Goal: Contribute content: Add original content to the website for others to see

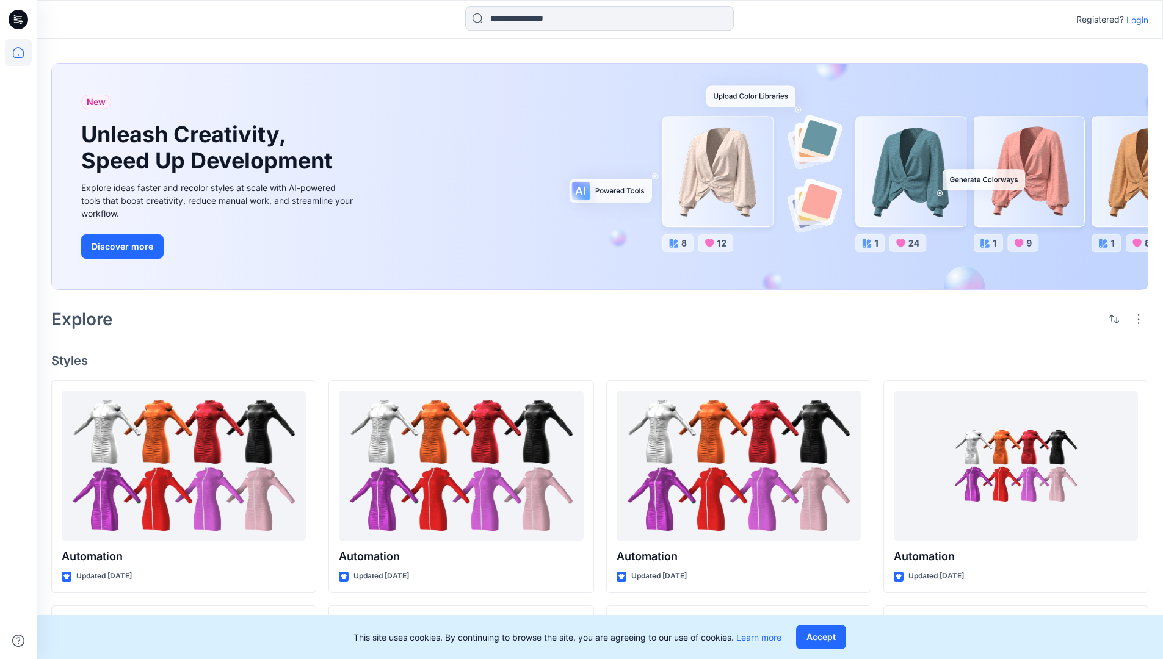
click at [1135, 20] on p "Login" at bounding box center [1138, 19] width 22 height 13
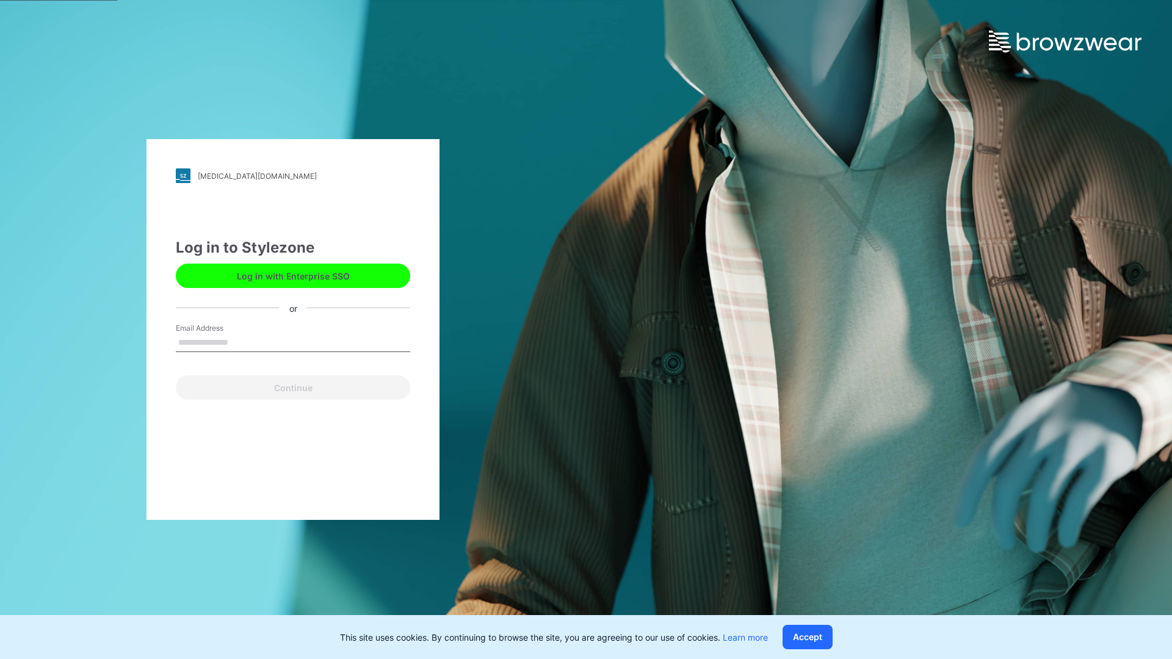
click at [241, 342] on input "Email Address" at bounding box center [293, 343] width 234 height 18
type input "**********"
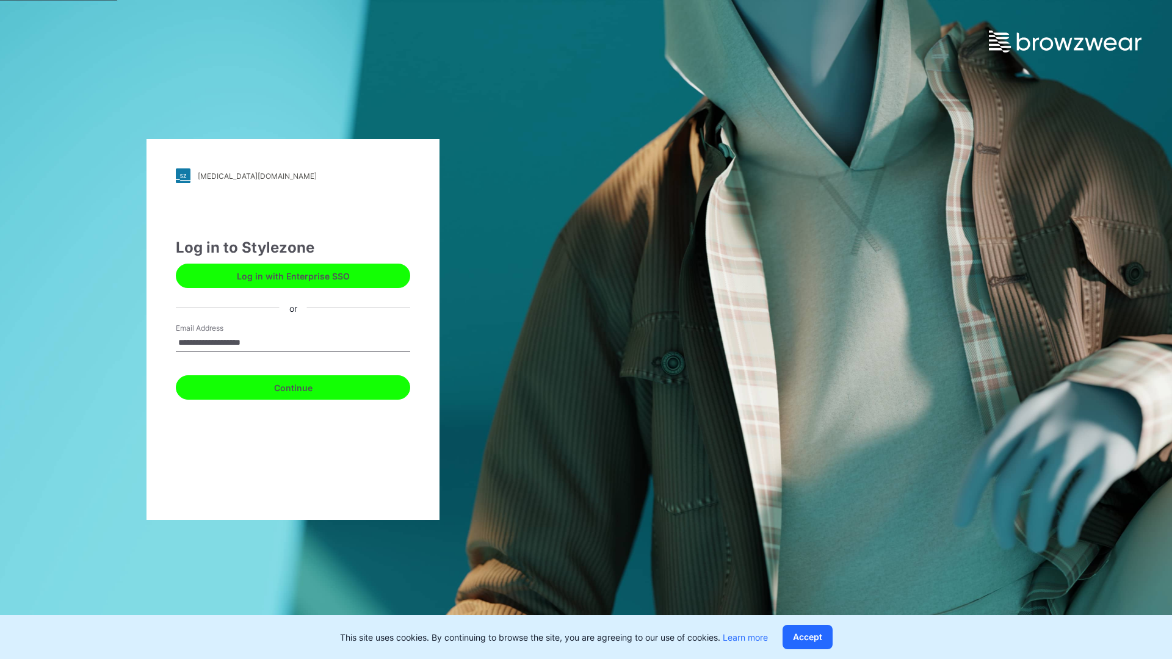
click at [307, 386] on button "Continue" at bounding box center [293, 388] width 234 height 24
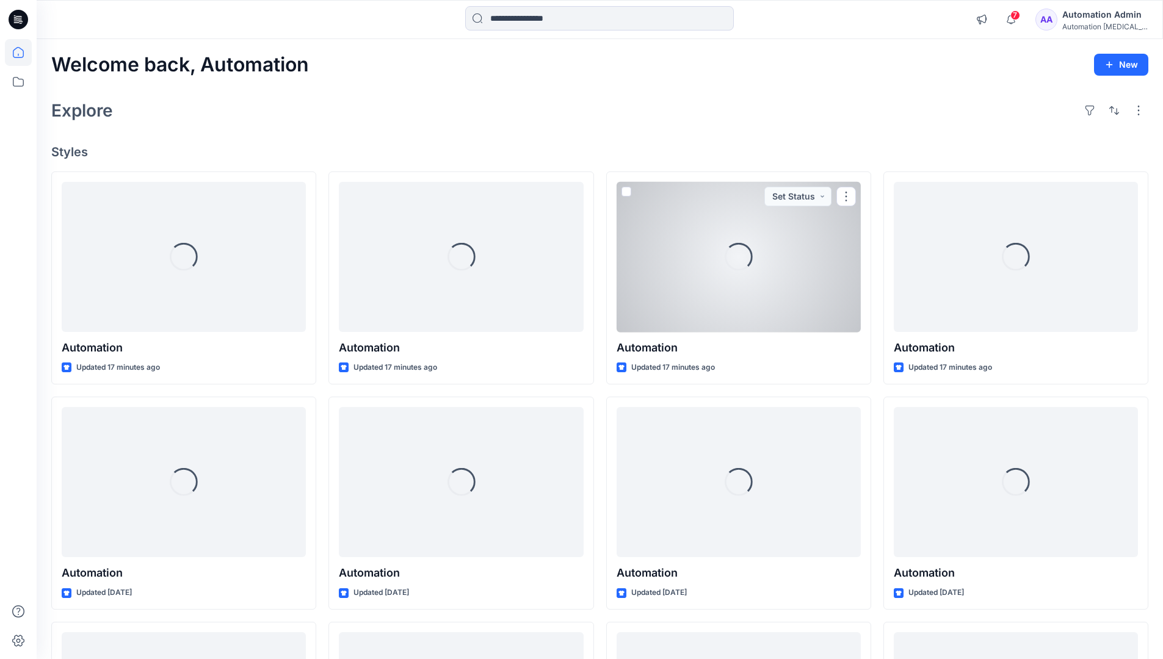
click at [23, 53] on icon at bounding box center [18, 52] width 11 height 11
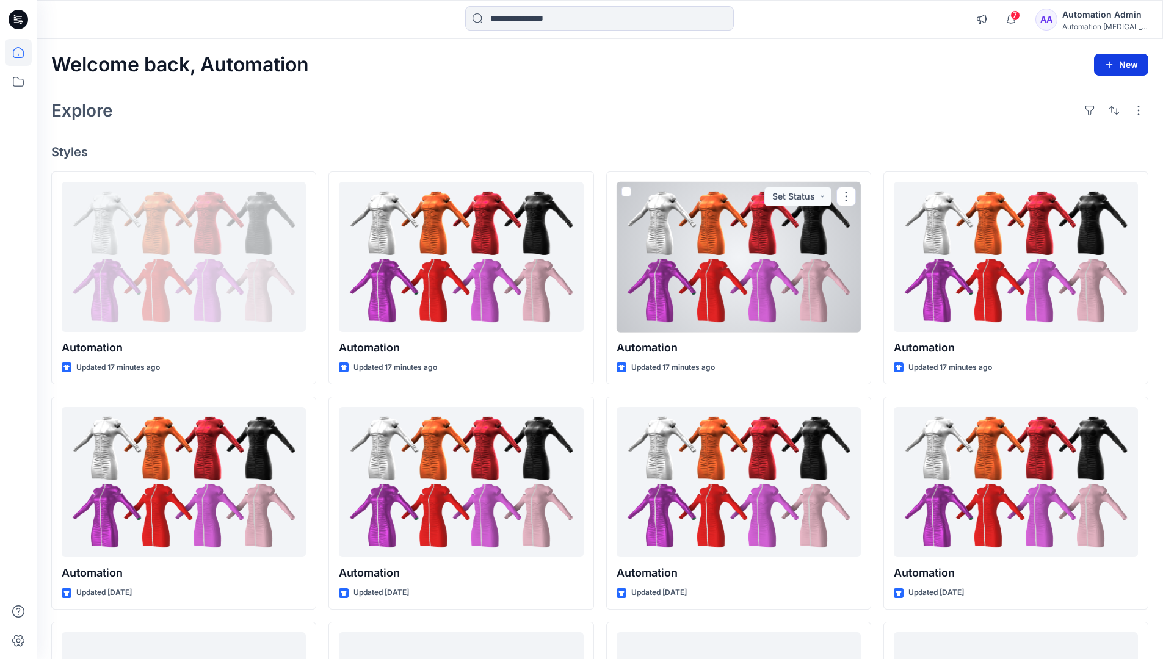
click at [1110, 62] on icon "button" at bounding box center [1110, 65] width 10 height 10
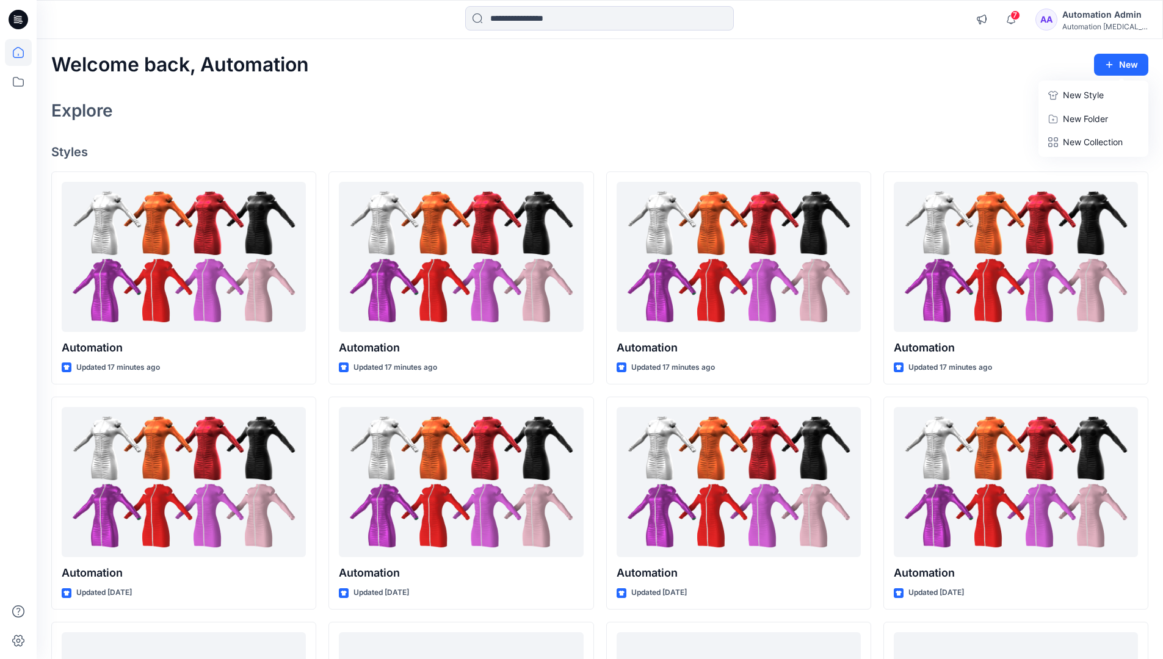
click at [1062, 98] on button "New Style" at bounding box center [1093, 95] width 105 height 24
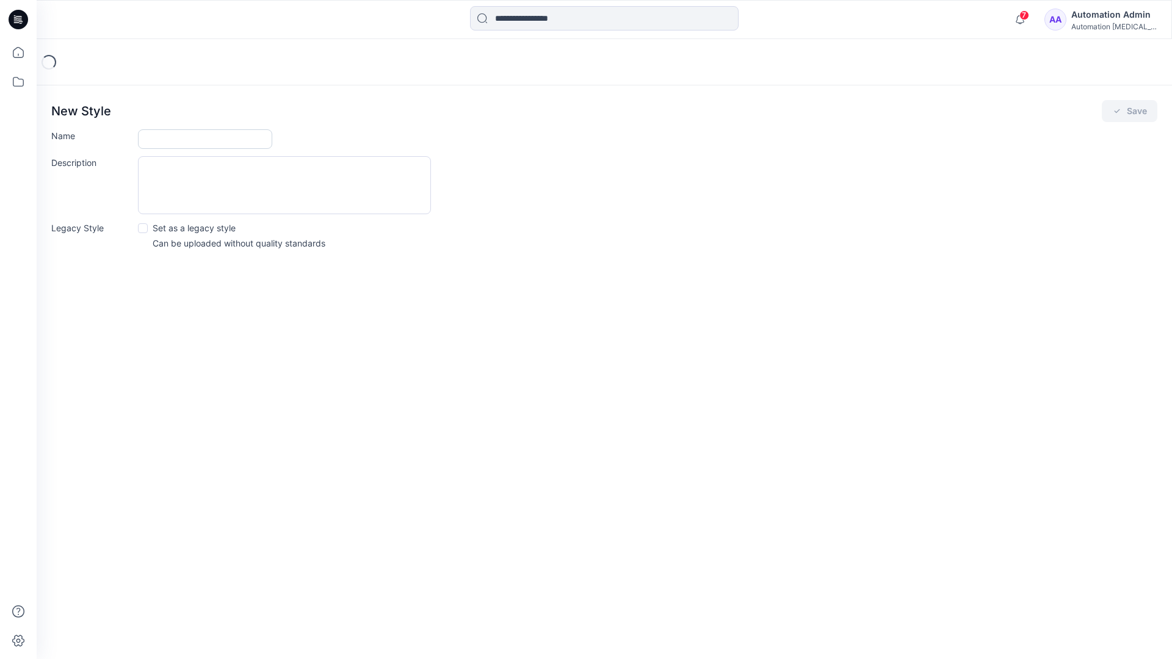
click at [173, 135] on input "Name" at bounding box center [205, 139] width 134 height 20
type input "**********"
click at [1130, 112] on button "Save" at bounding box center [1130, 111] width 56 height 22
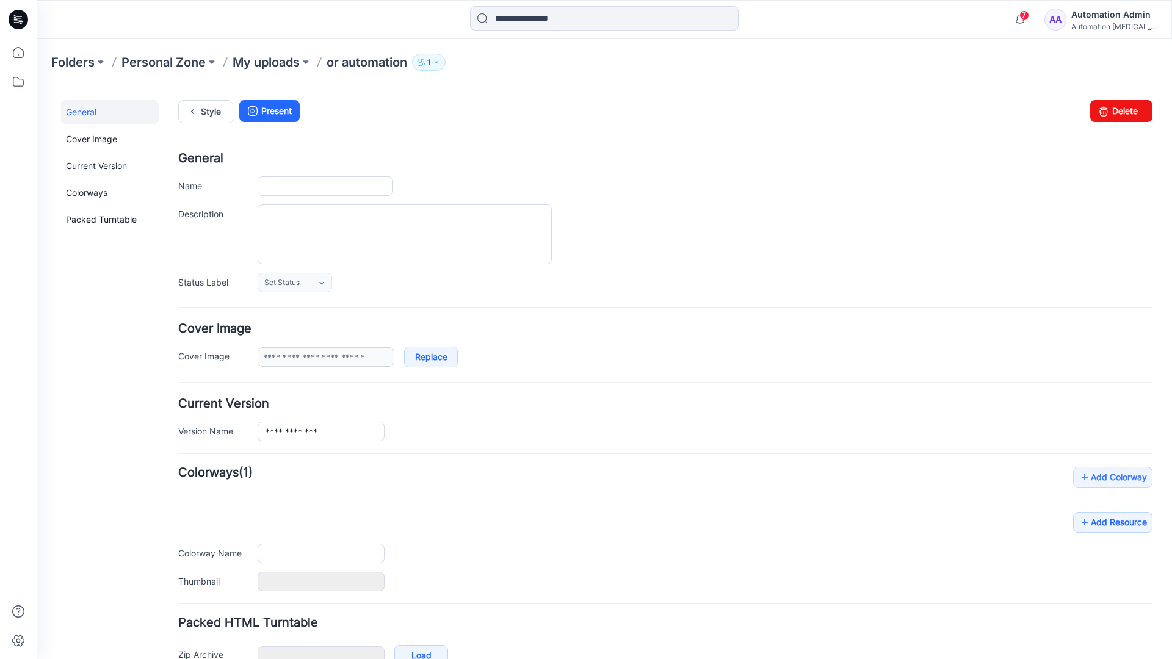
type input "**********"
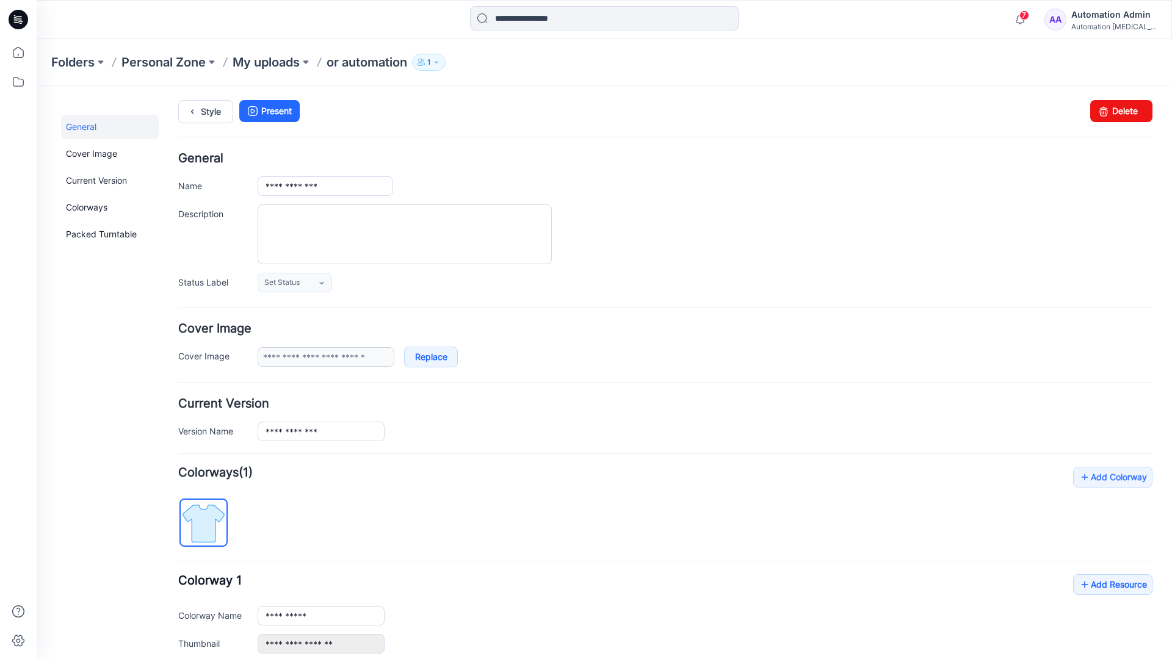
scroll to position [134, 0]
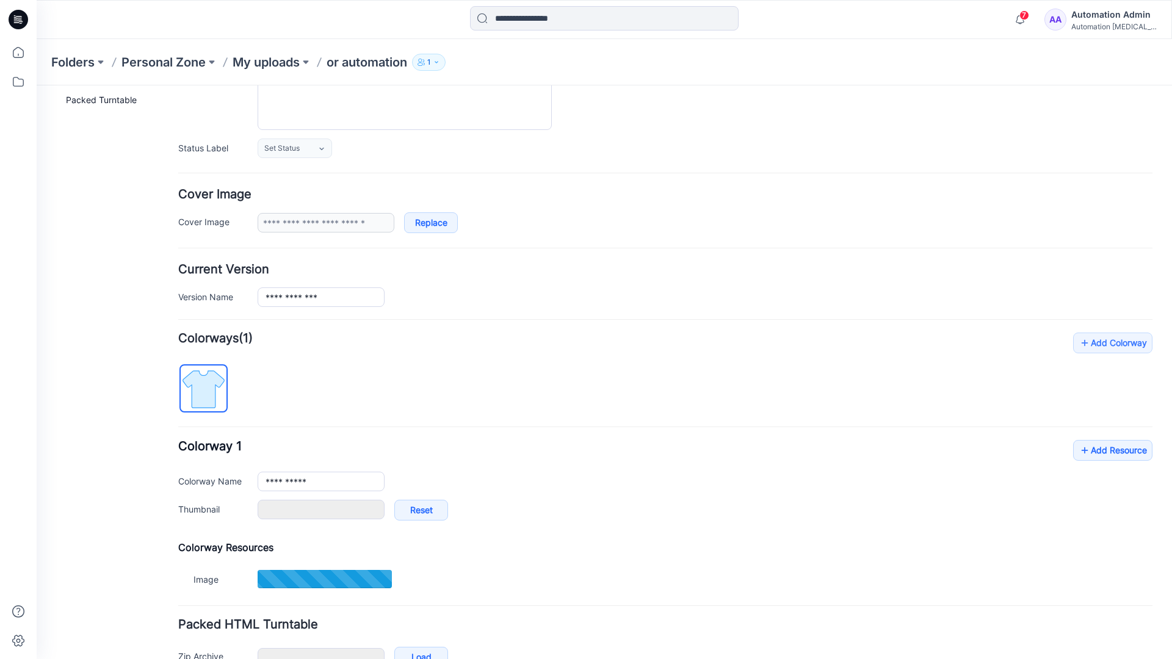
type input "**********"
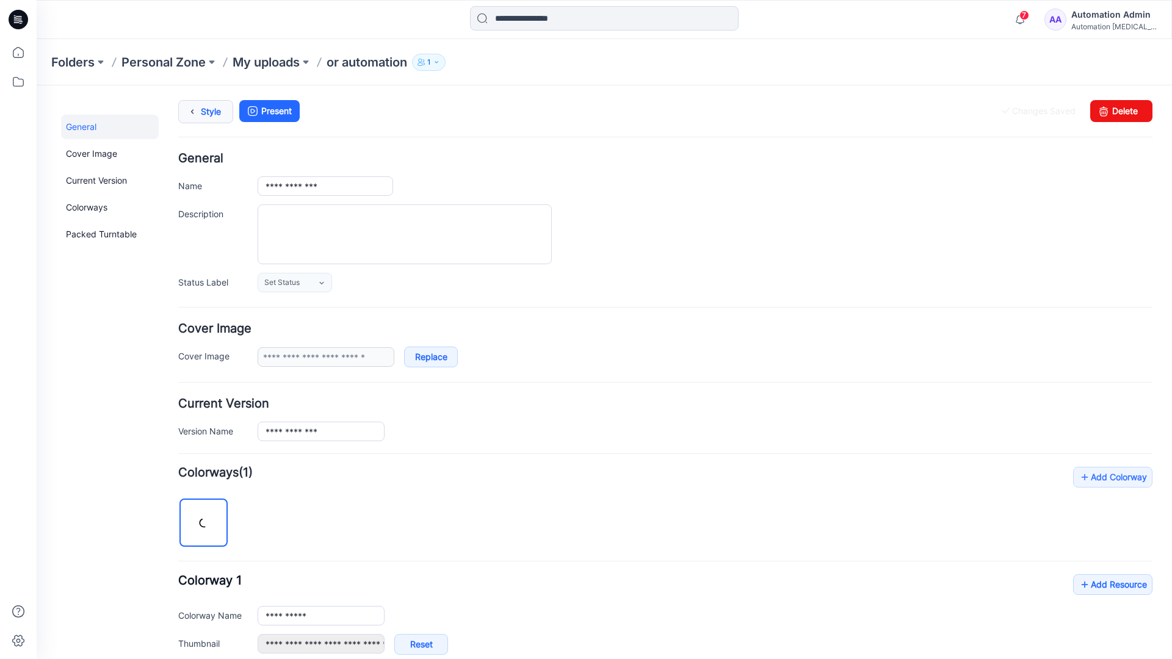
click at [203, 115] on link "Style" at bounding box center [205, 111] width 55 height 23
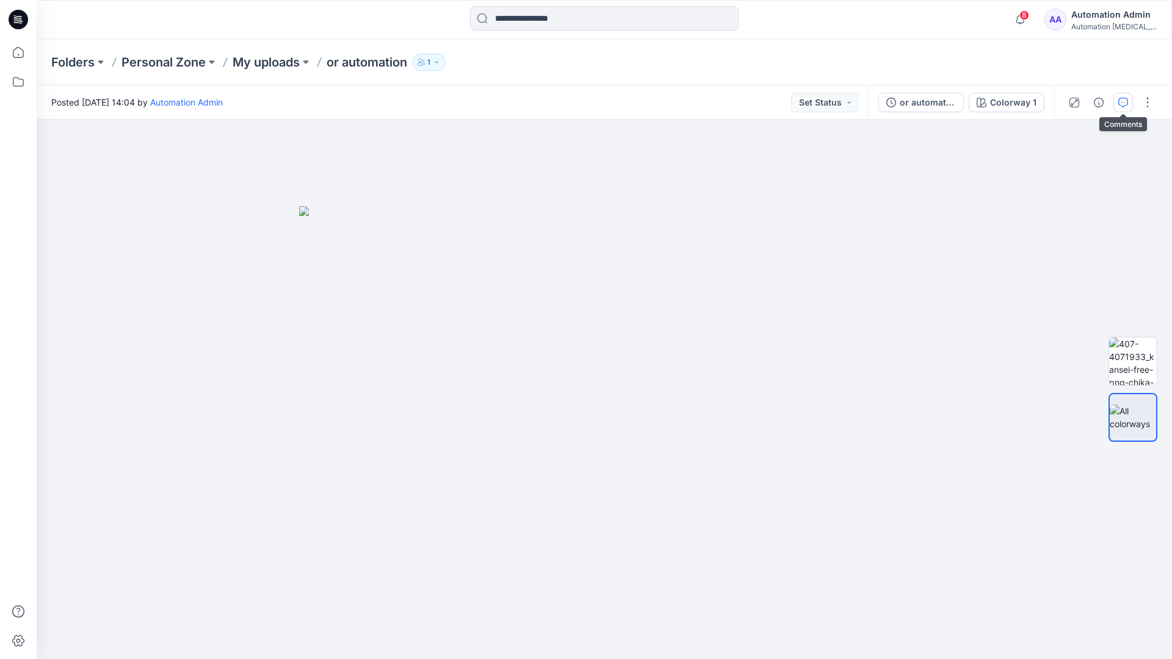
click at [1122, 96] on button "button" at bounding box center [1124, 103] width 20 height 20
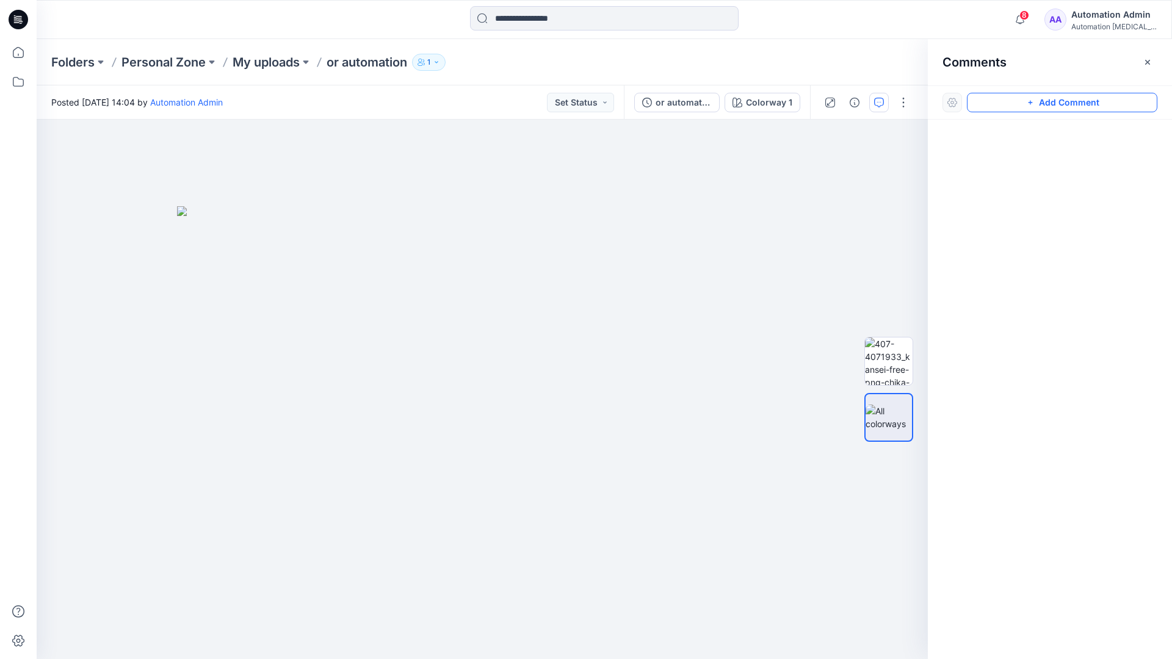
click at [1050, 103] on button "Add Comment" at bounding box center [1062, 103] width 191 height 20
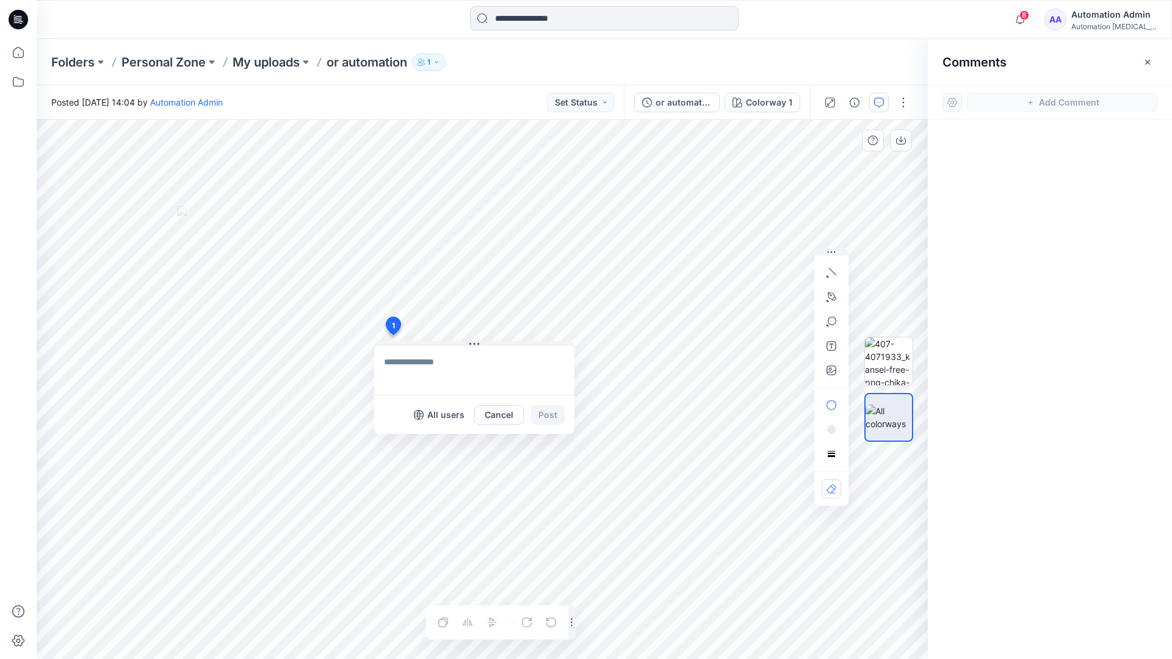
click at [393, 335] on div "1 All users Cancel Post Layer 1" at bounding box center [483, 390] width 892 height 540
type textarea "****"
click at [835, 270] on icon "button" at bounding box center [832, 273] width 10 height 10
click at [831, 295] on icon "button" at bounding box center [830, 295] width 1 height 1
click at [548, 187] on icon "Layer 1" at bounding box center [483, 390] width 892 height 540
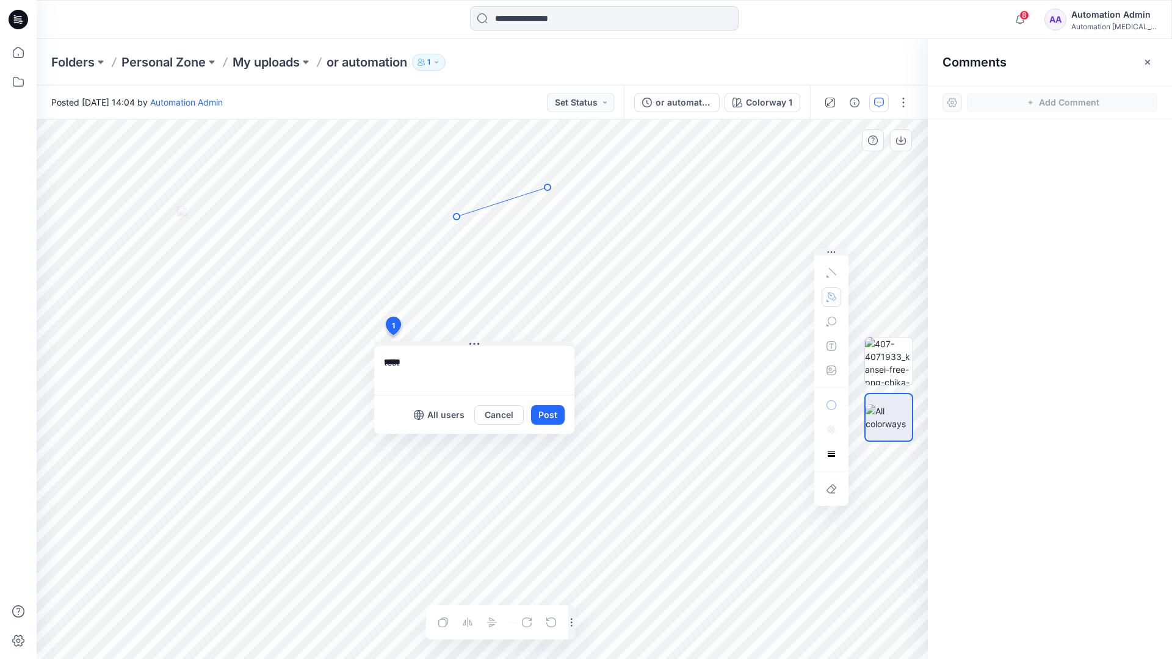
click at [457, 217] on icon "Layer 1" at bounding box center [483, 390] width 892 height 540
click at [546, 188] on circle at bounding box center [548, 187] width 6 height 6
click at [825, 296] on button "button" at bounding box center [832, 298] width 20 height 20
click at [764, 296] on icon "button" at bounding box center [765, 296] width 9 height 9
click at [830, 323] on icon "button" at bounding box center [832, 322] width 10 height 10
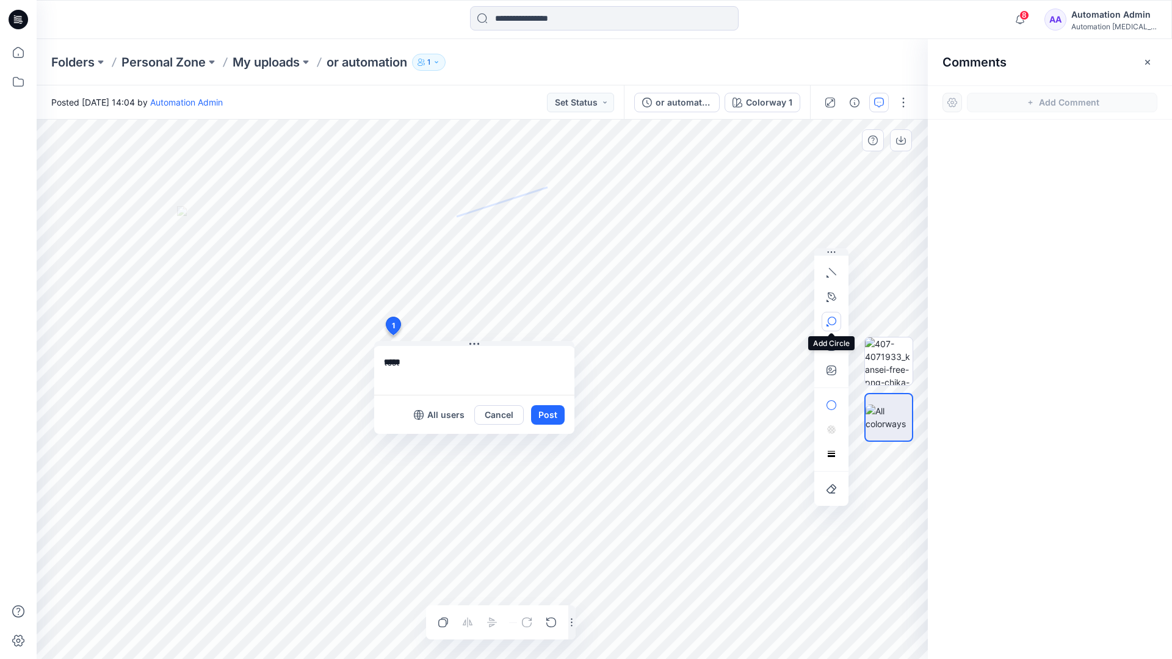
click at [837, 319] on button "button" at bounding box center [832, 322] width 20 height 20
click at [832, 322] on icon "button" at bounding box center [832, 322] width 10 height 10
click at [768, 324] on icon "button" at bounding box center [766, 323] width 10 height 10
click at [829, 349] on icon "button" at bounding box center [832, 346] width 10 height 10
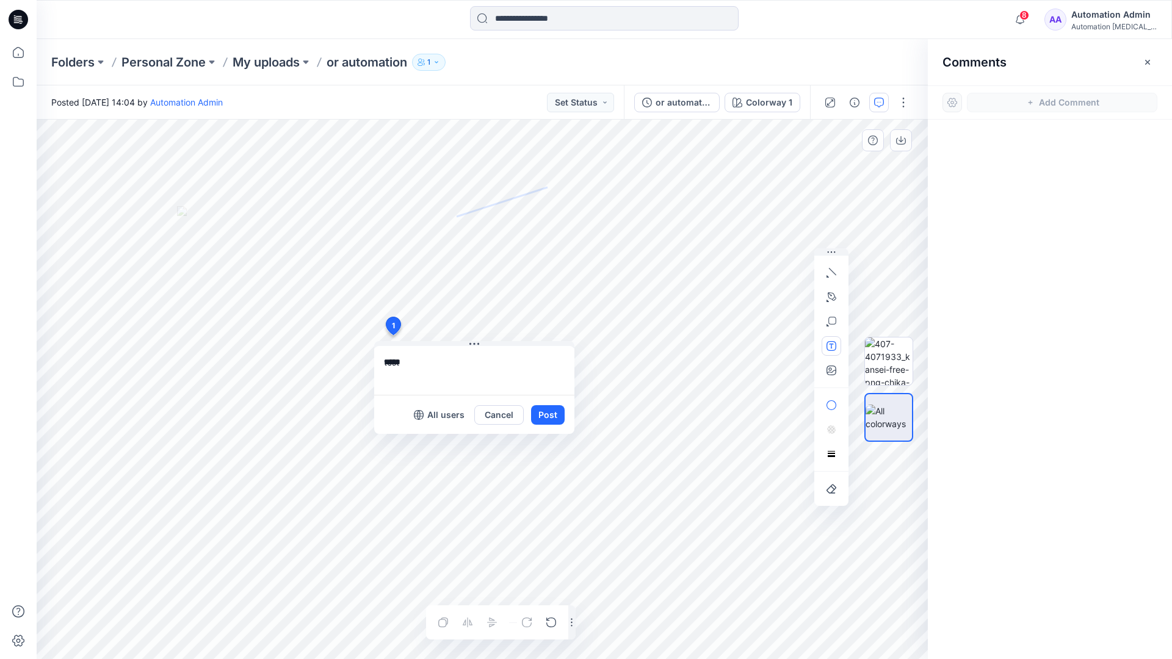
click at [826, 347] on button "button" at bounding box center [832, 346] width 20 height 20
type textarea "**********"
type input"] "**********"
click at [547, 416] on button "Post" at bounding box center [548, 415] width 34 height 20
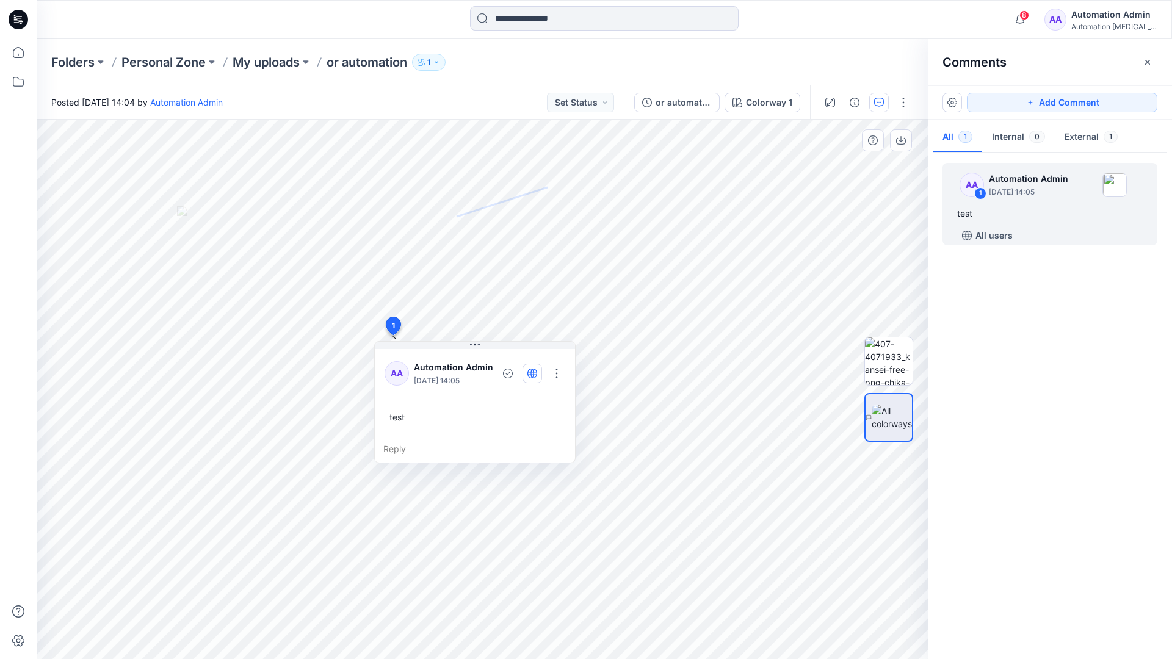
click at [531, 372] on icon "button" at bounding box center [532, 374] width 3 height 10
click at [532, 376] on icon "button" at bounding box center [533, 374] width 10 height 10
click at [454, 448] on div "Reply" at bounding box center [475, 449] width 200 height 27
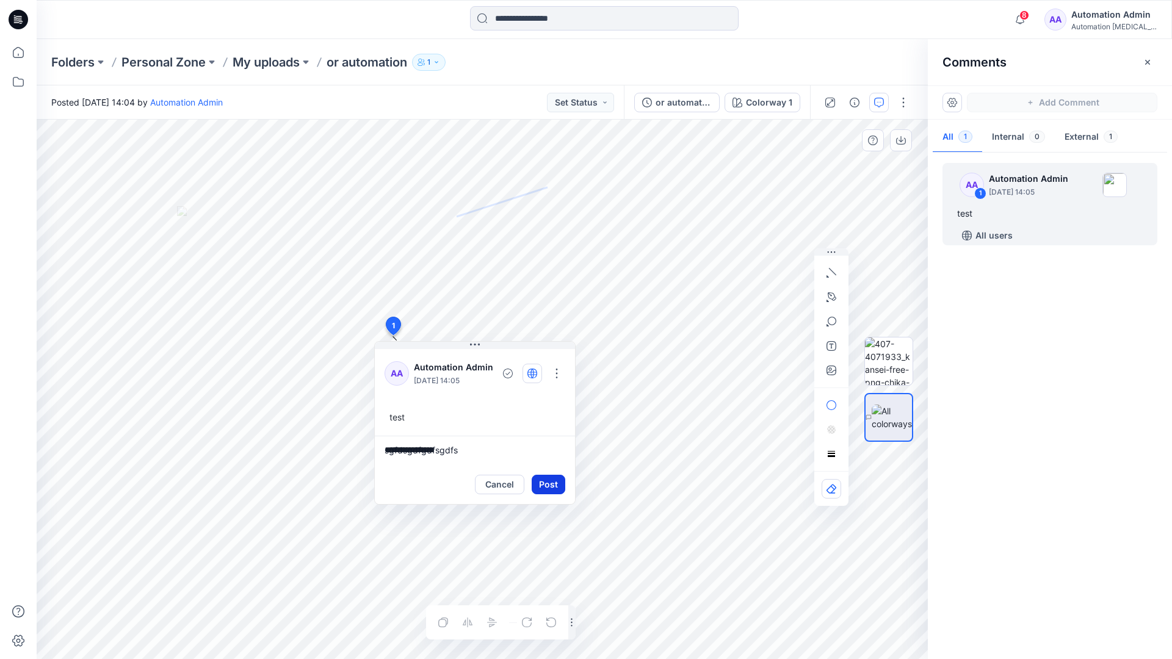
type textarea "**********"
click at [543, 478] on button "Post" at bounding box center [549, 485] width 34 height 20
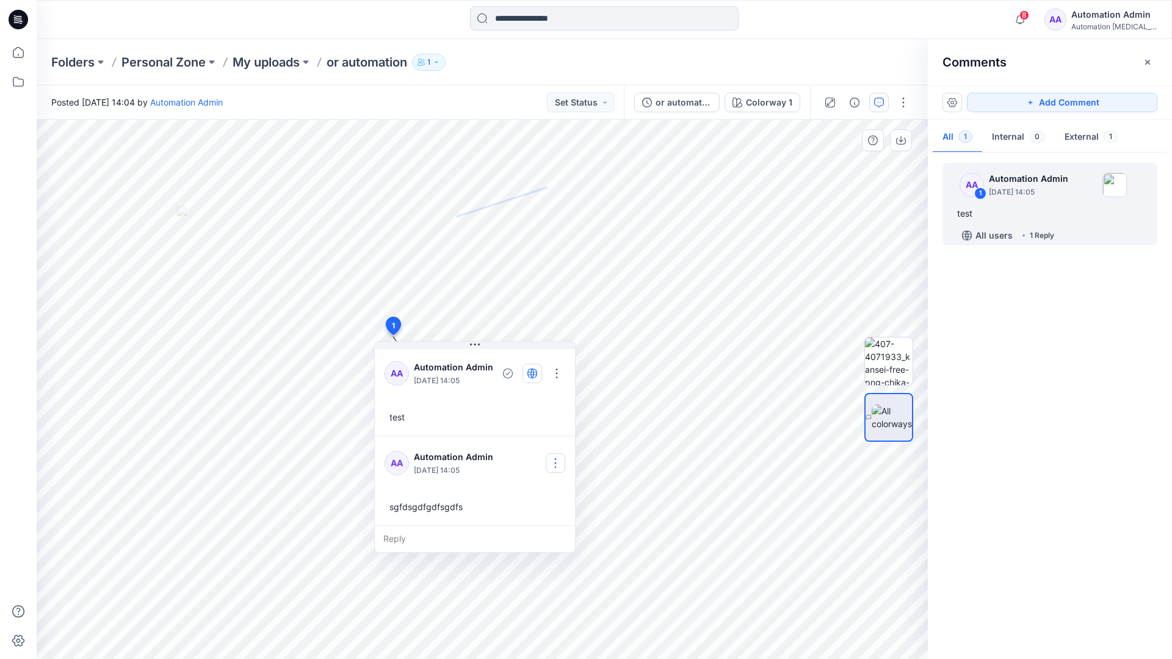
click at [560, 458] on button "button" at bounding box center [556, 464] width 20 height 20
click at [545, 529] on p "Delete comment" at bounding box center [563, 524] width 64 height 13
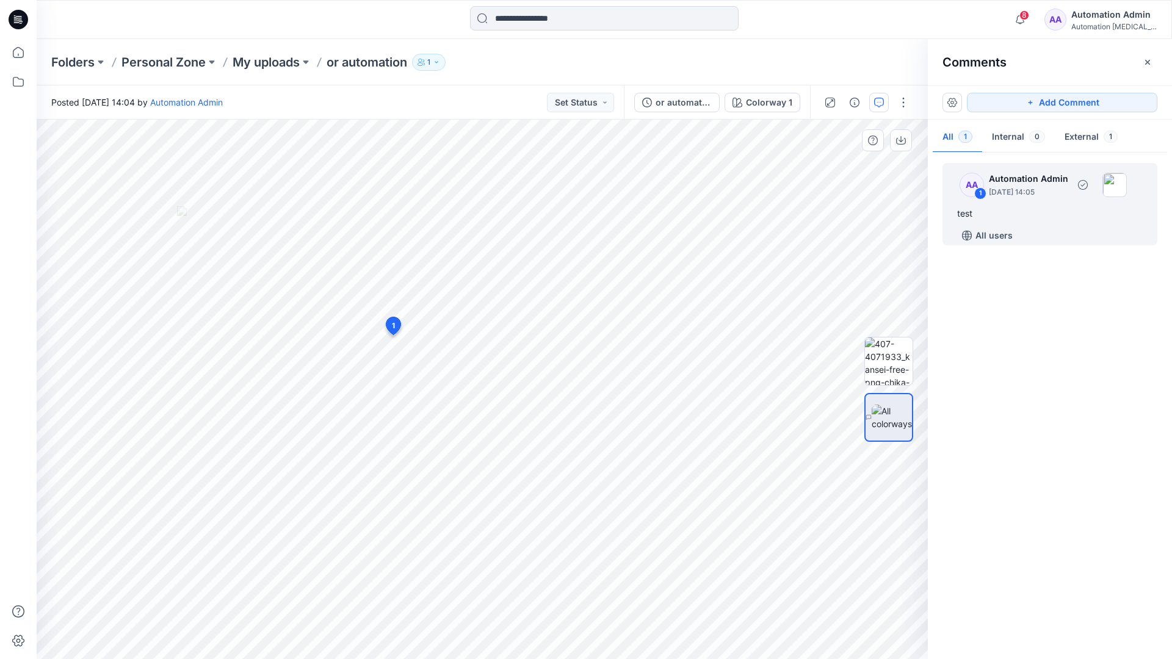
click at [1004, 209] on div "test" at bounding box center [1050, 213] width 186 height 15
click at [560, 368] on button "button" at bounding box center [557, 374] width 20 height 20
click at [548, 434] on p "Delete thread" at bounding box center [559, 435] width 54 height 13
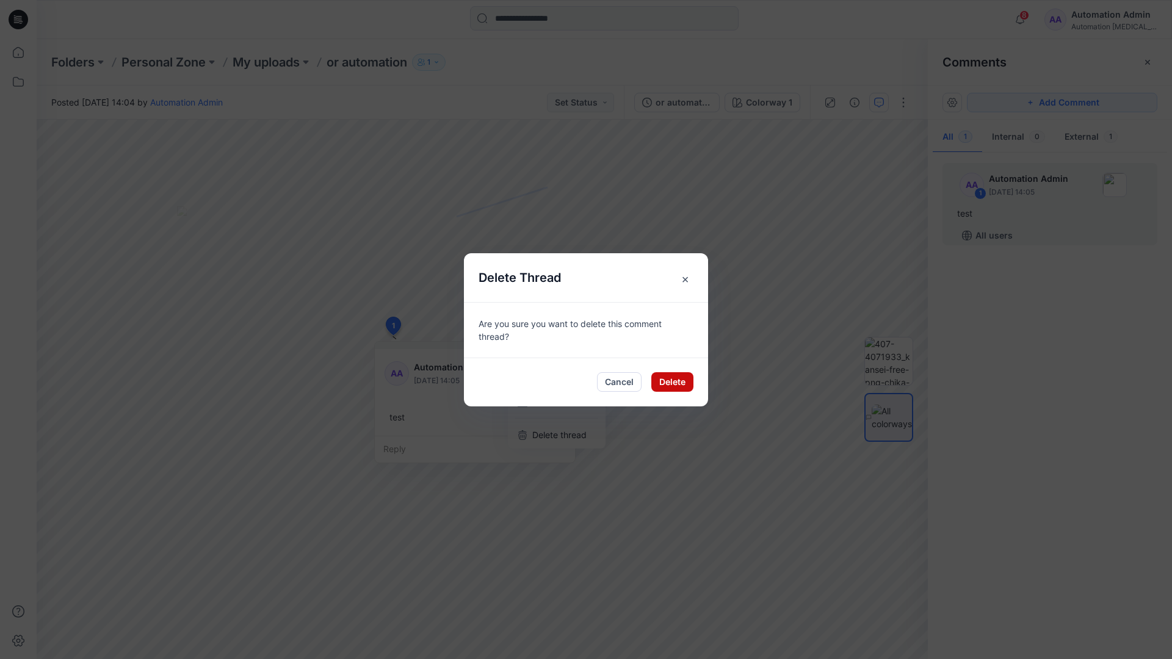
click at [675, 385] on button "Delete" at bounding box center [673, 382] width 42 height 20
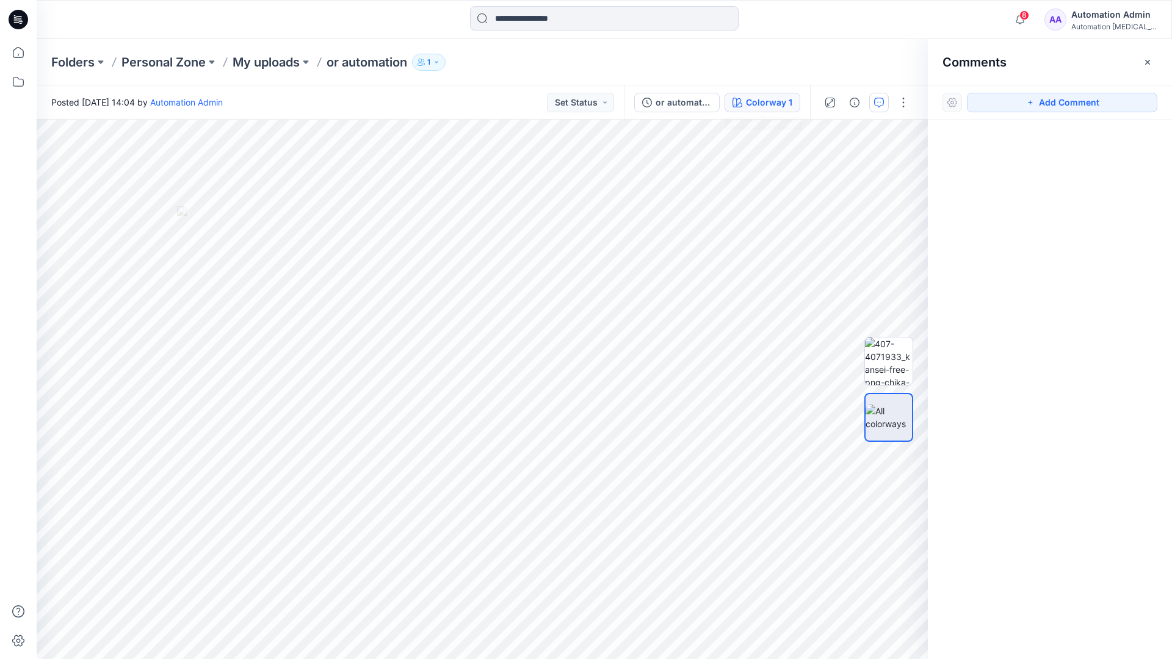
click at [749, 104] on div "Colorway 1" at bounding box center [769, 102] width 46 height 13
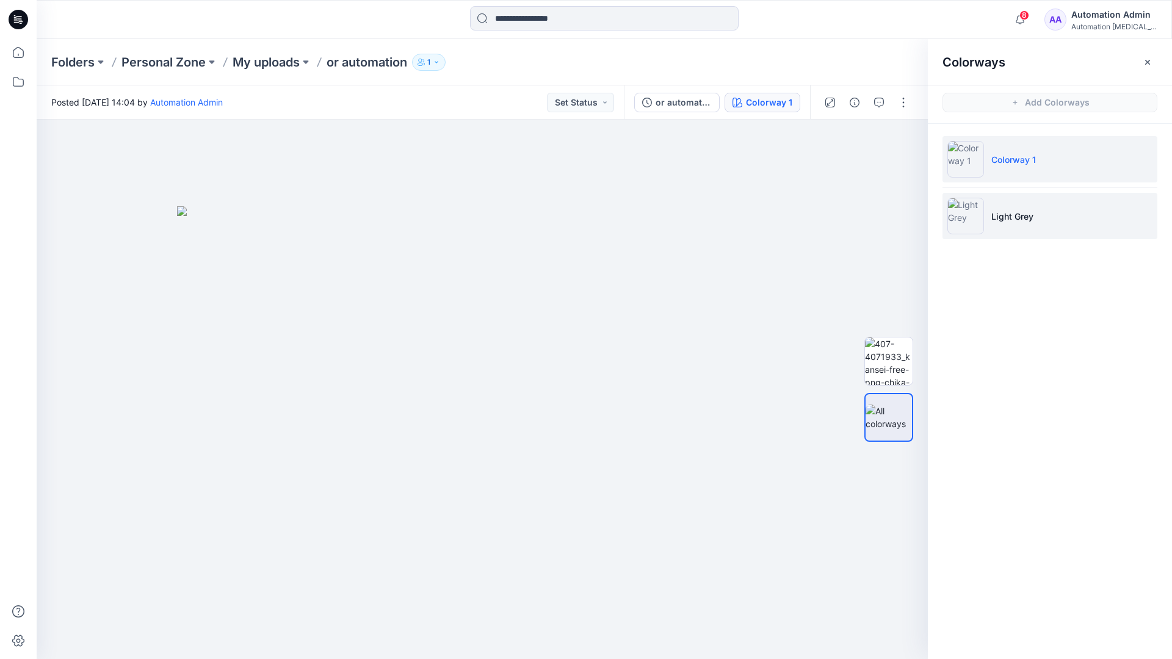
click at [1008, 217] on p "Light Grey" at bounding box center [1013, 216] width 42 height 13
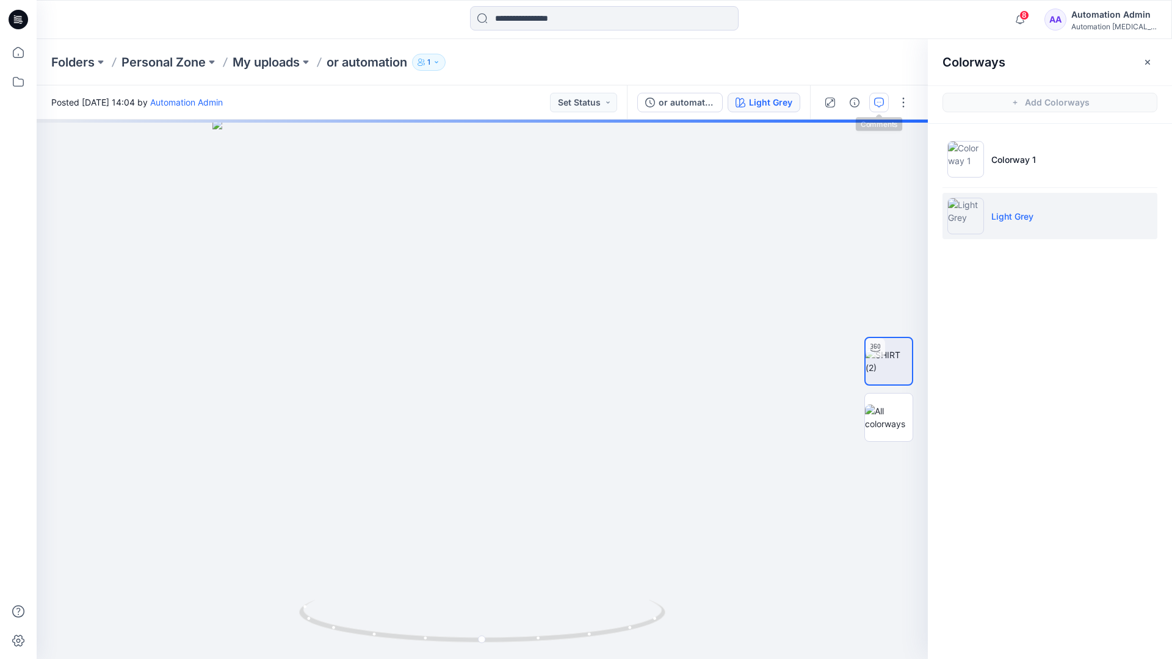
click at [876, 106] on icon "button" at bounding box center [879, 103] width 10 height 10
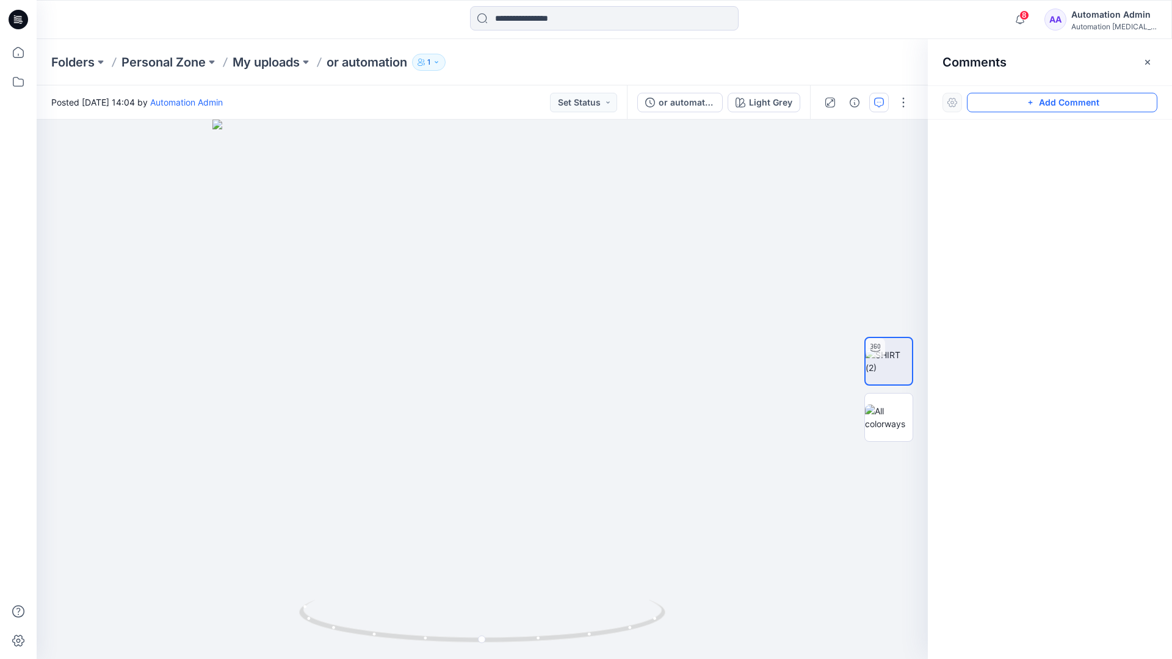
click at [1017, 106] on button "Add Comment" at bounding box center [1062, 103] width 191 height 20
click at [994, 99] on button "Click on the style to leave a comment" at bounding box center [1062, 103] width 191 height 20
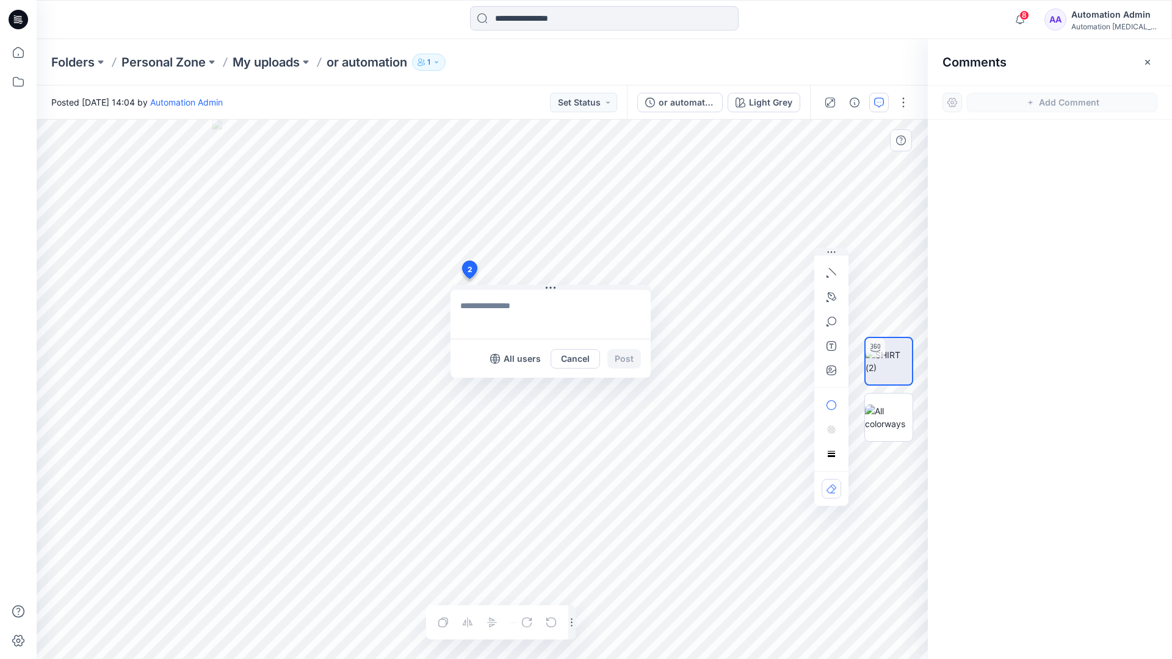
click at [469, 279] on div "2 All users Cancel Post Layer 1" at bounding box center [483, 390] width 892 height 540
click at [833, 278] on button "button" at bounding box center [832, 273] width 20 height 20
click at [830, 269] on icon "button" at bounding box center [832, 271] width 7 height 7
click at [757, 269] on button "button" at bounding box center [766, 270] width 20 height 20
click at [834, 294] on icon "button" at bounding box center [832, 296] width 9 height 9
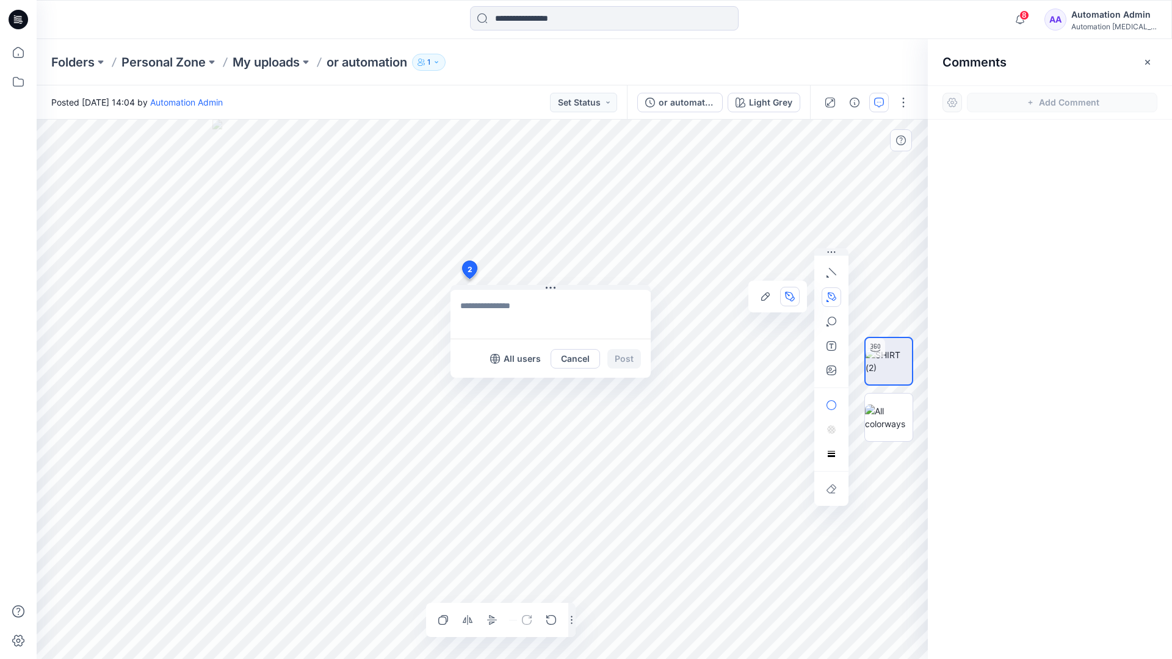
click at [335, 269] on icon "Layer 1" at bounding box center [483, 390] width 892 height 540
click at [335, 269] on circle at bounding box center [335, 269] width 6 height 6
click at [291, 291] on icon "Layer 1" at bounding box center [483, 390] width 892 height 540
click at [291, 291] on circle at bounding box center [291, 291] width 6 height 6
click at [832, 327] on button "button" at bounding box center [832, 322] width 20 height 20
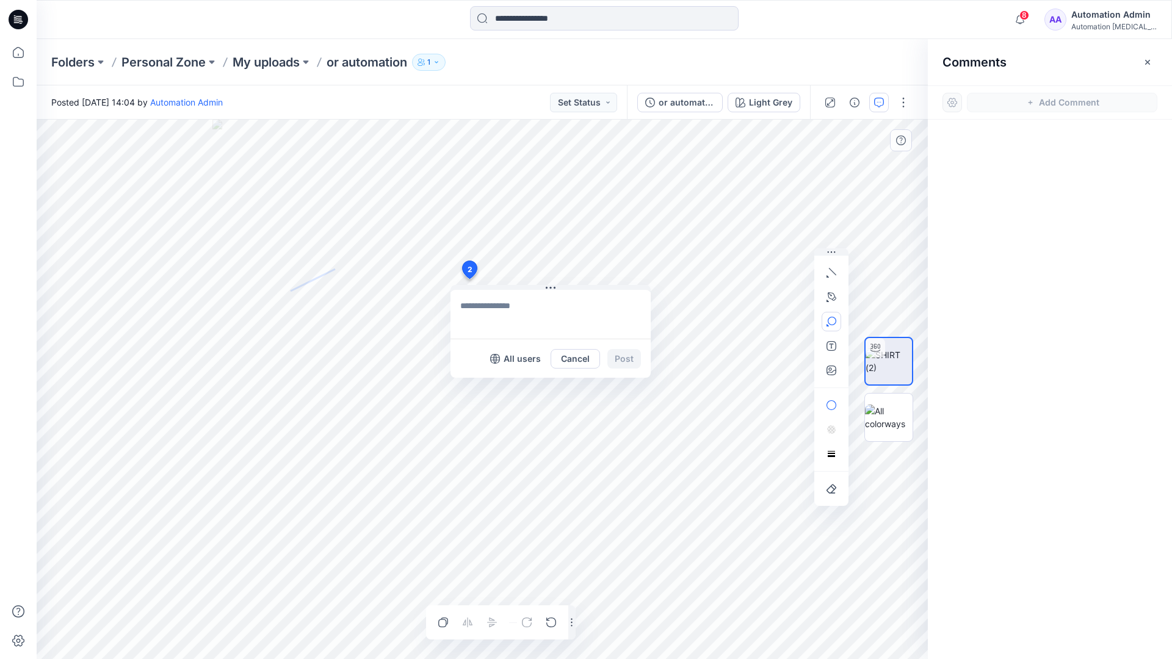
click at [835, 324] on icon "button" at bounding box center [832, 322] width 10 height 10
click at [771, 319] on button "button" at bounding box center [766, 323] width 20 height 20
click at [836, 399] on button "button" at bounding box center [832, 406] width 20 height 20
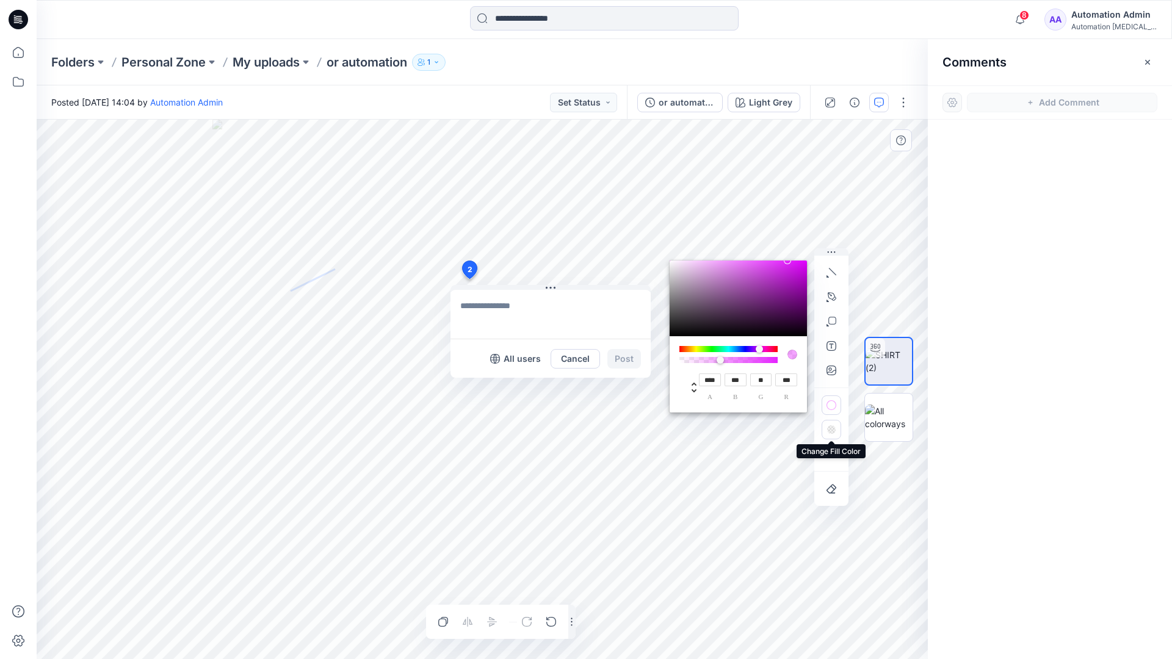
click at [831, 431] on rect "button" at bounding box center [831, 431] width 2 height 2
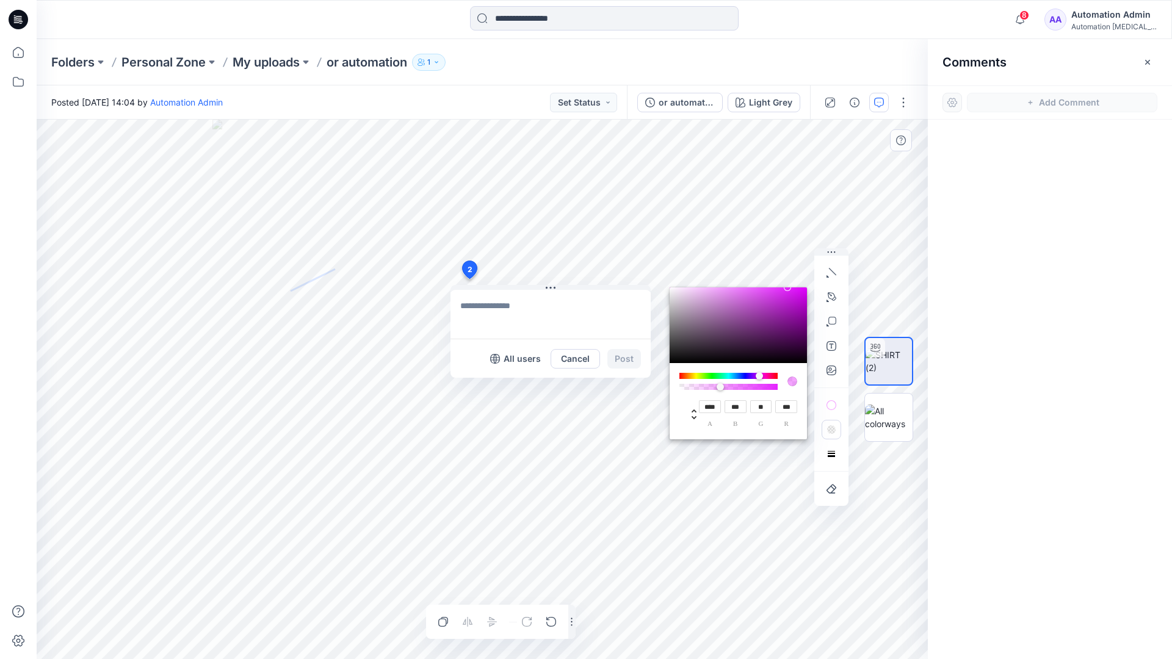
type input "**"
type input "***"
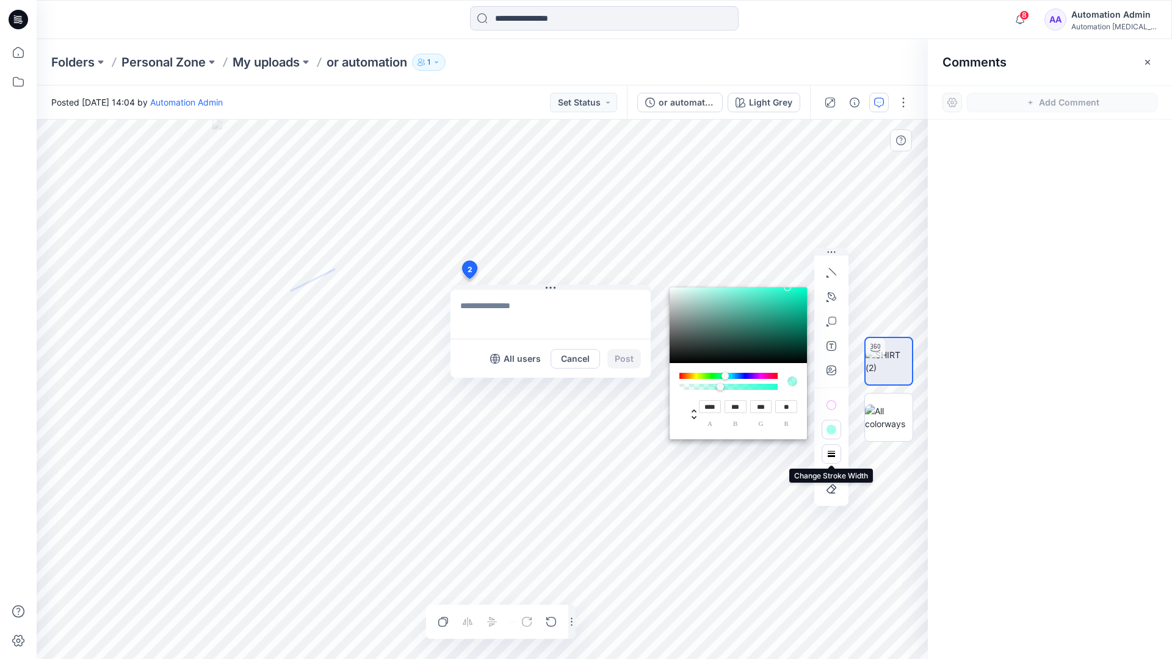
click at [826, 449] on button "button" at bounding box center [832, 455] width 20 height 20
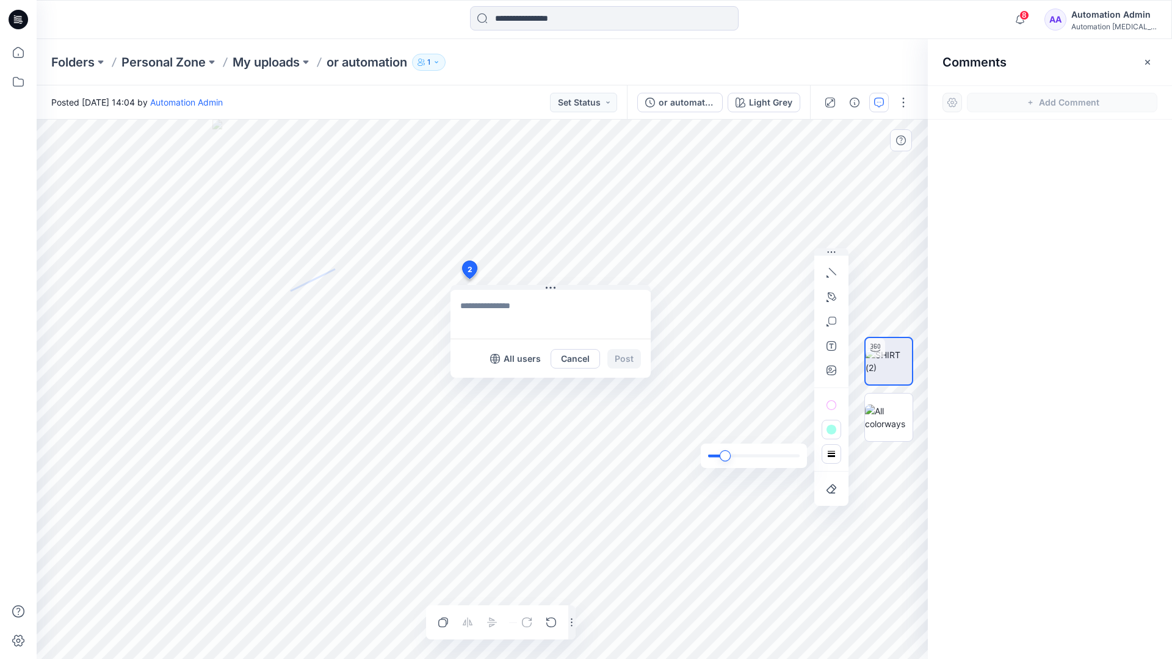
click at [728, 456] on div "slider" at bounding box center [725, 456] width 11 height 11
click at [834, 459] on rect "button" at bounding box center [832, 454] width 10 height 10
click at [810, 428] on icon "button" at bounding box center [814, 431] width 10 height 10
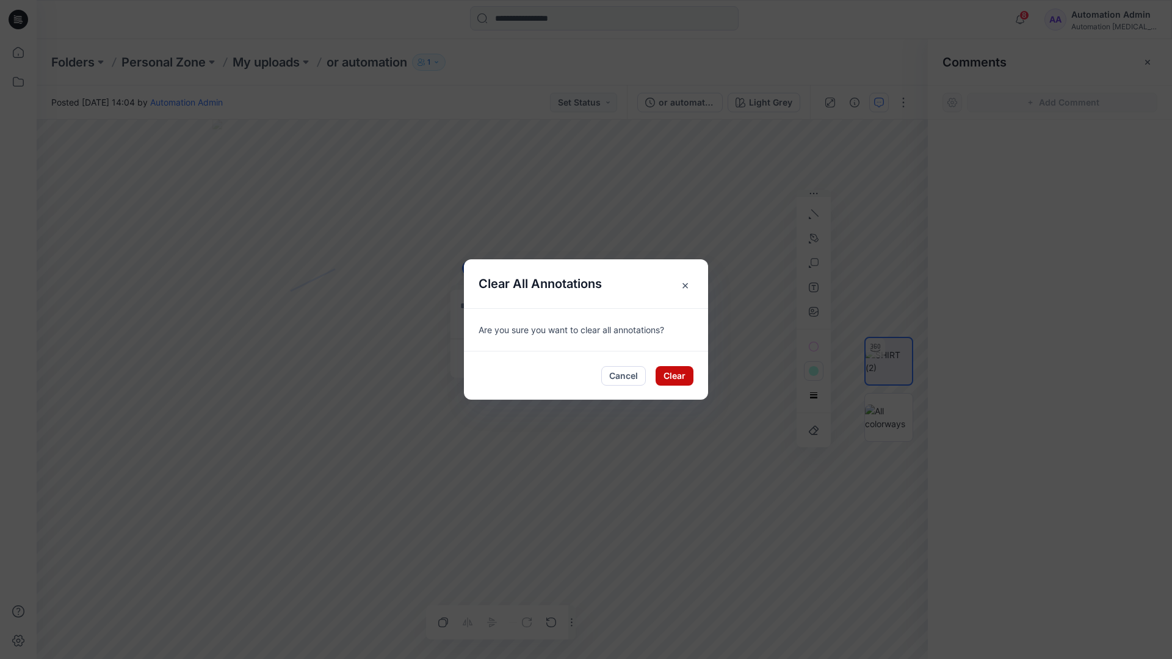
click at [678, 369] on button "Clear" at bounding box center [675, 376] width 38 height 20
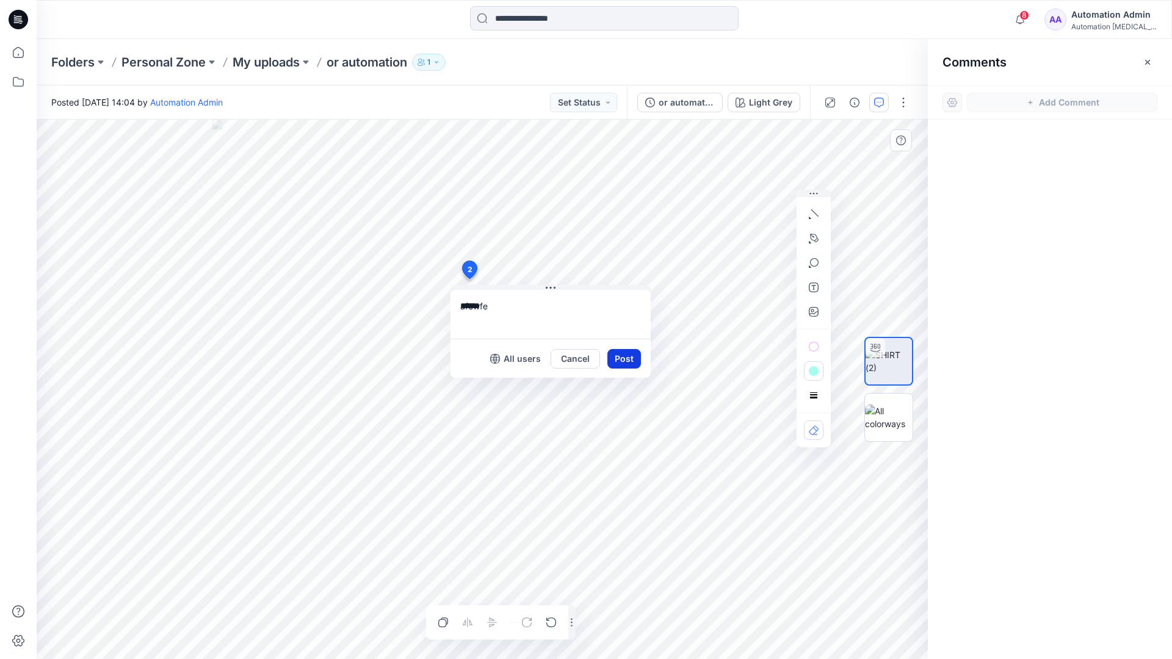
type textarea "******"
click at [619, 357] on button "Post" at bounding box center [625, 359] width 34 height 20
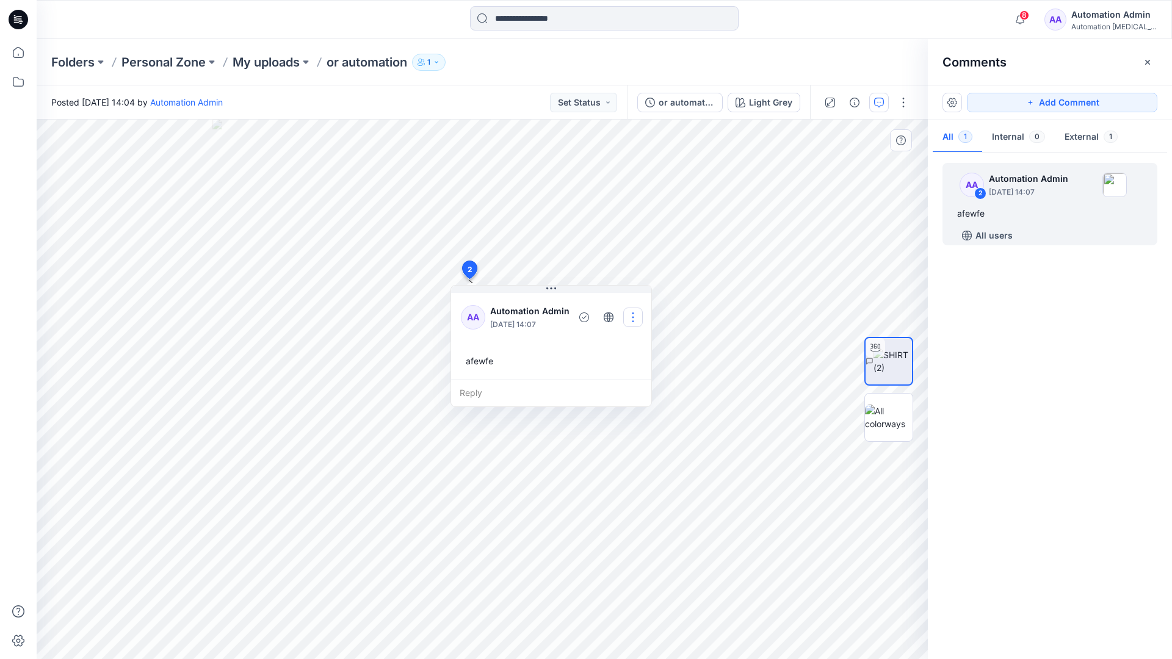
click at [628, 316] on button "button" at bounding box center [633, 318] width 20 height 20
click at [624, 374] on p "Delete thread" at bounding box center [635, 378] width 54 height 13
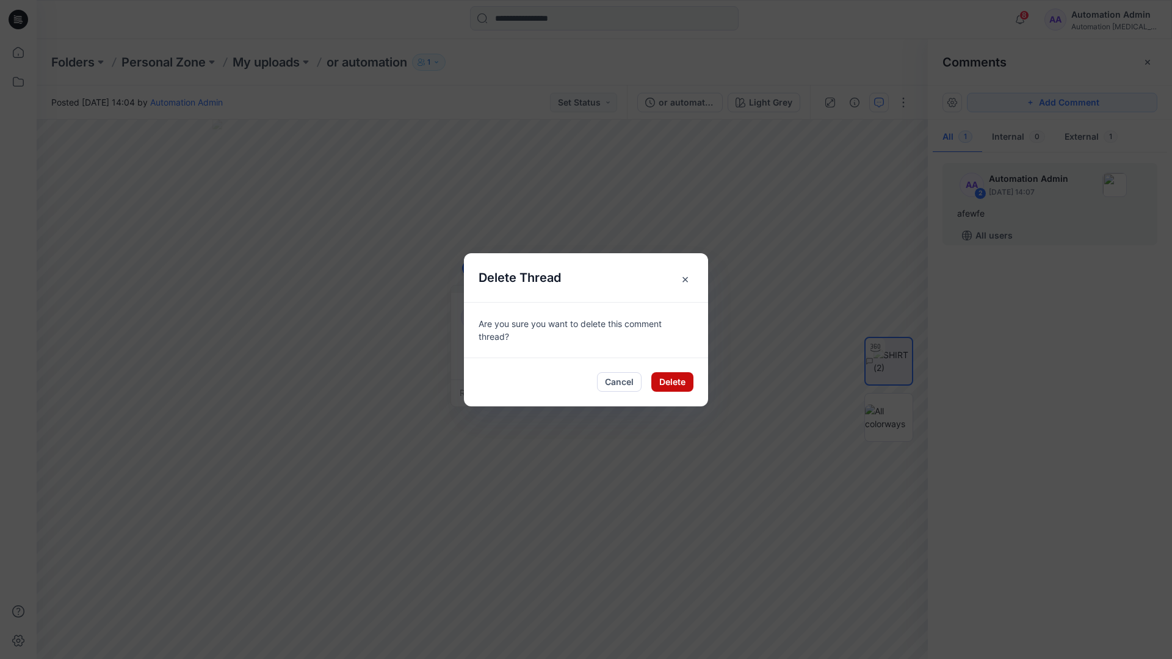
click at [664, 379] on button "Delete" at bounding box center [673, 382] width 42 height 20
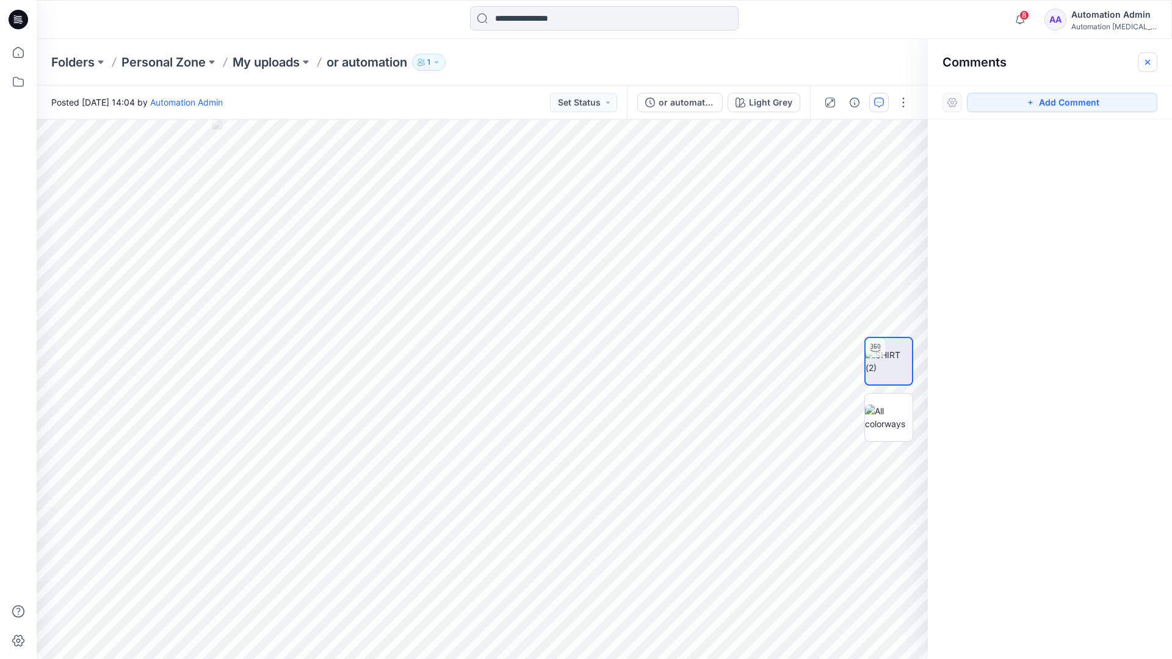
click at [1147, 62] on icon "button" at bounding box center [1148, 61] width 5 height 5
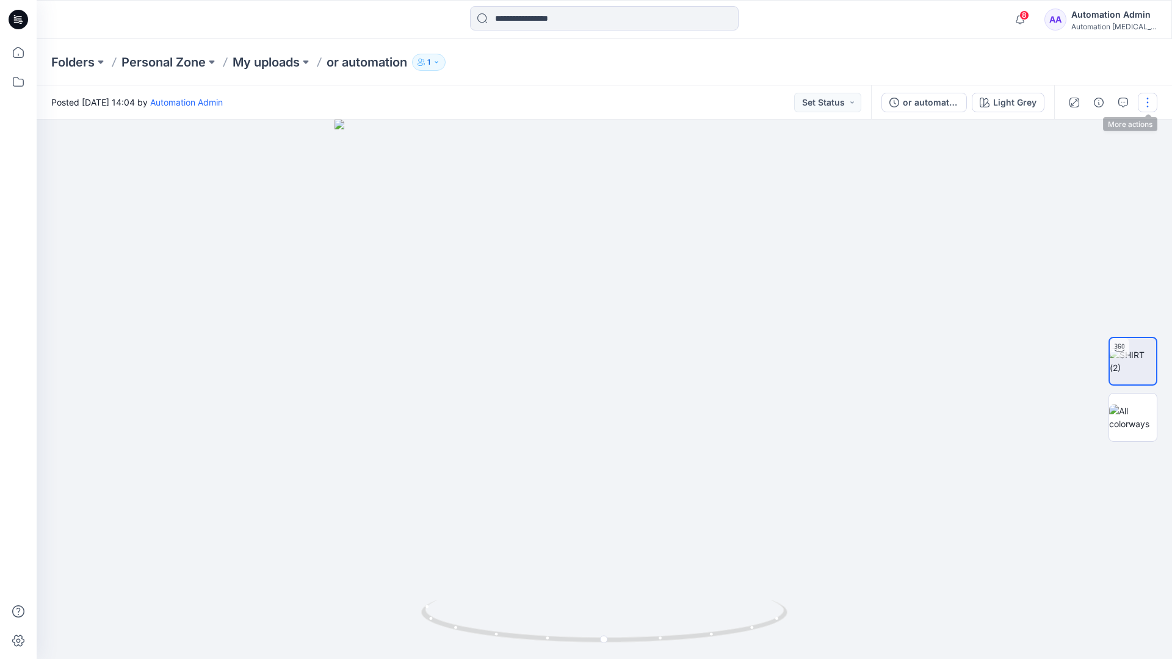
click at [1146, 107] on button "button" at bounding box center [1148, 103] width 20 height 20
click at [1071, 166] on p "Edit" at bounding box center [1070, 165] width 15 height 13
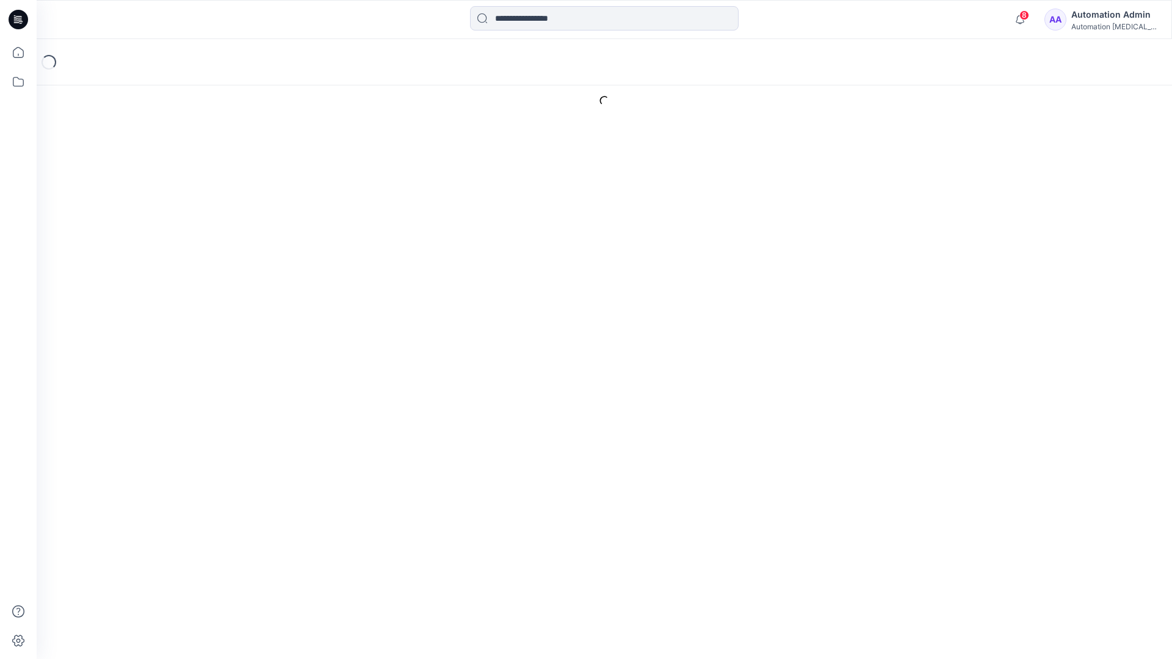
click at [1095, 131] on icon at bounding box center [1103, 142] width 17 height 22
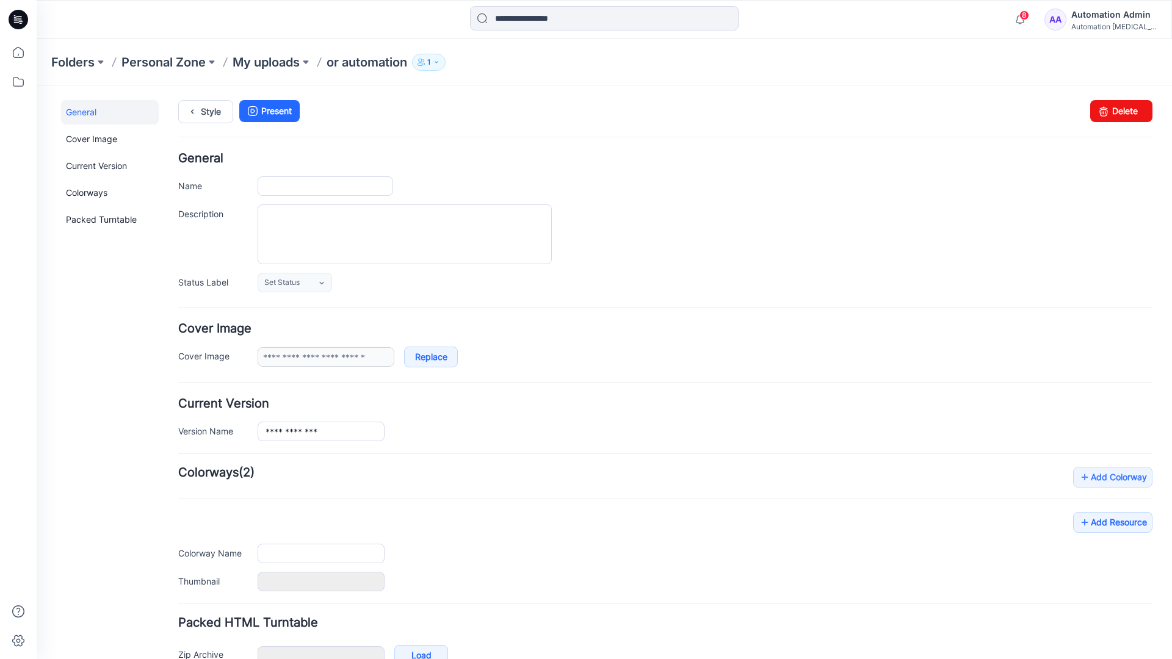
click at [977, 34] on div "8 Notifications Your style or automation is ready 1 new Colorways 4 minutes ago…" at bounding box center [605, 19] width 1136 height 39
type input "**********"
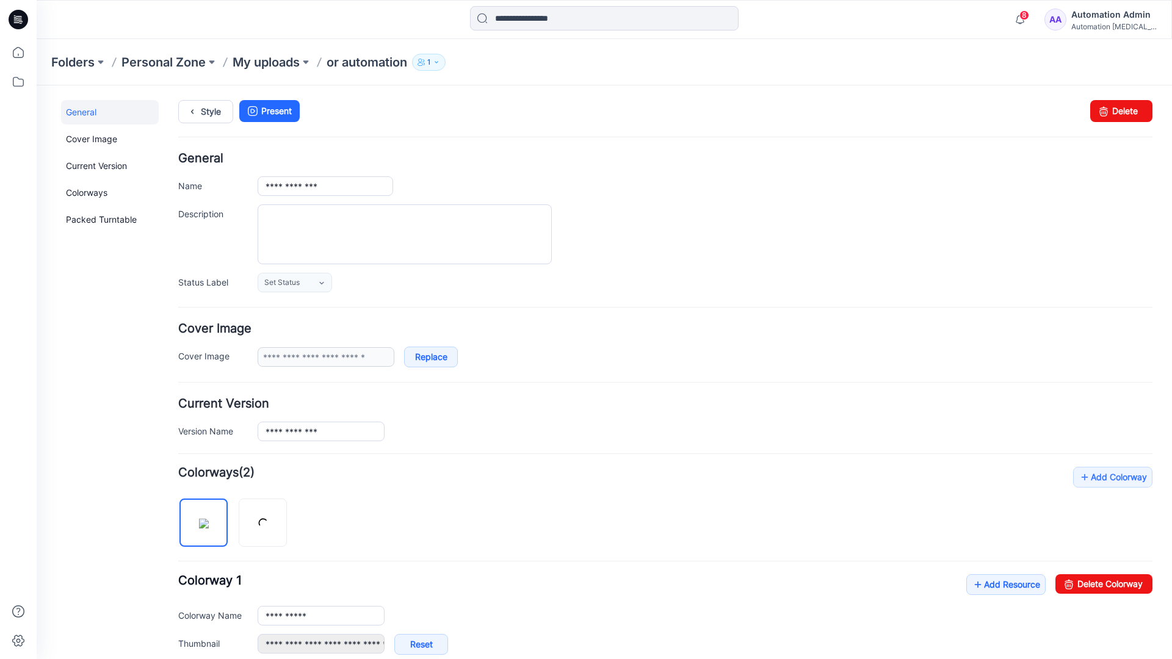
click at [1096, 23] on div "Automation [MEDICAL_DATA]..." at bounding box center [1114, 26] width 85 height 9
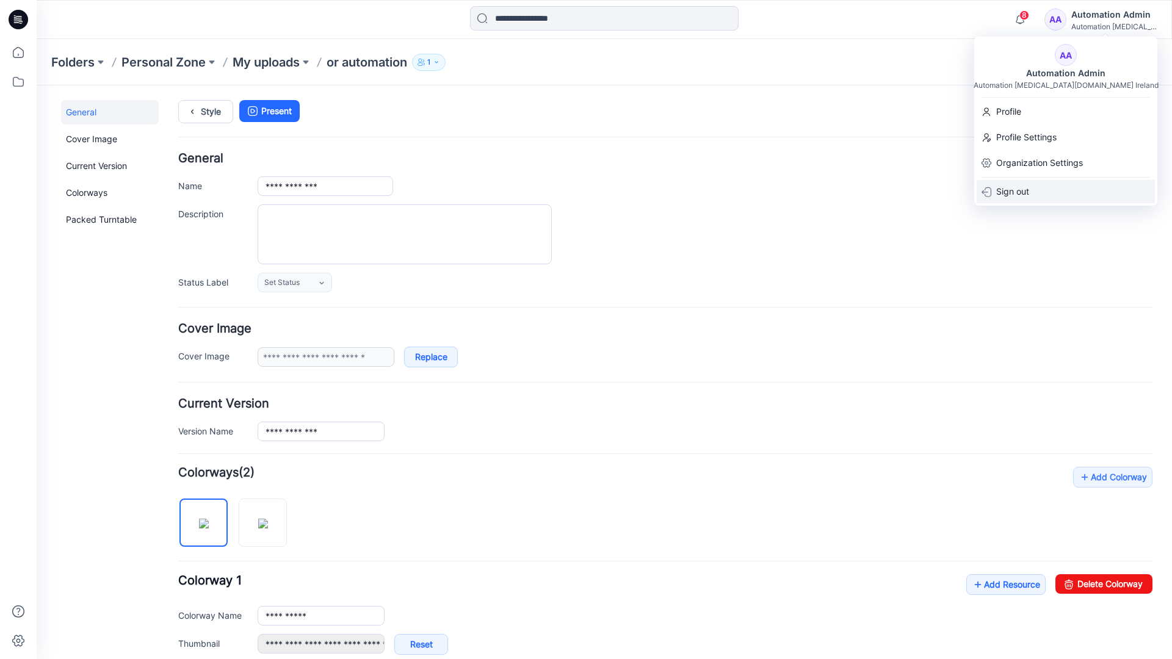
click at [1025, 193] on p "Sign out" at bounding box center [1013, 191] width 33 height 23
